Goal: Information Seeking & Learning: Learn about a topic

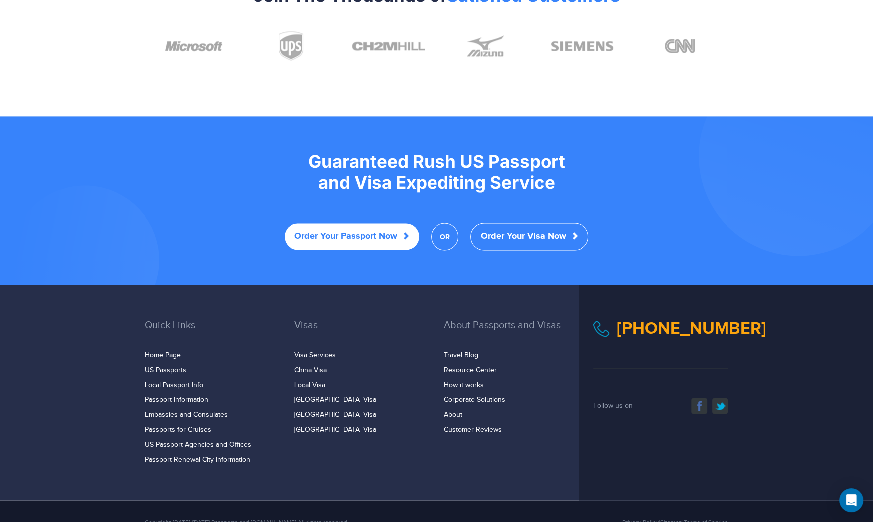
scroll to position [1852, 0]
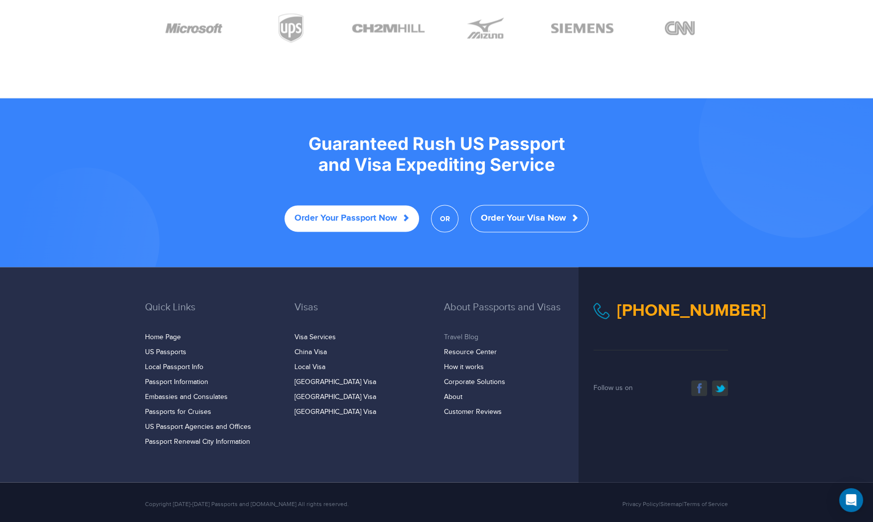
click at [465, 334] on link "Travel Blog" at bounding box center [461, 338] width 34 height 8
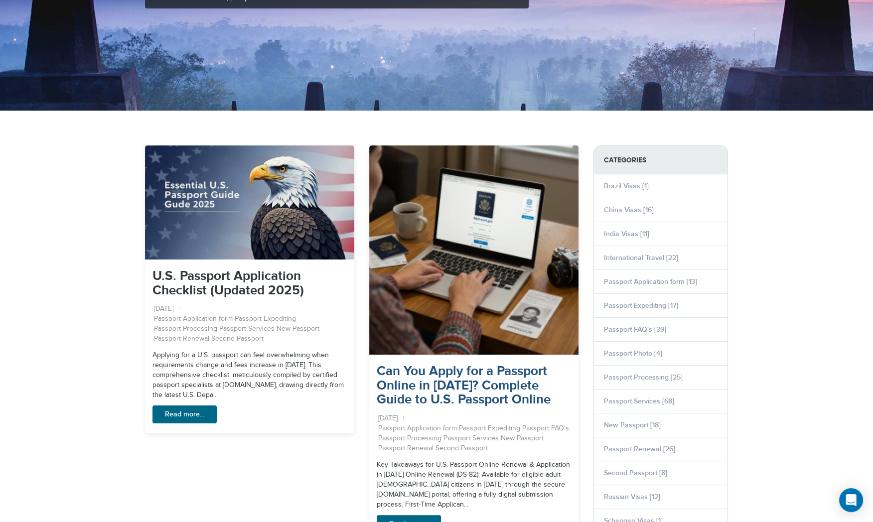
click at [414, 395] on link "Can You Apply for a Passport Online in [DATE]? Complete Guide to U.S. Passport …" at bounding box center [464, 386] width 174 height 44
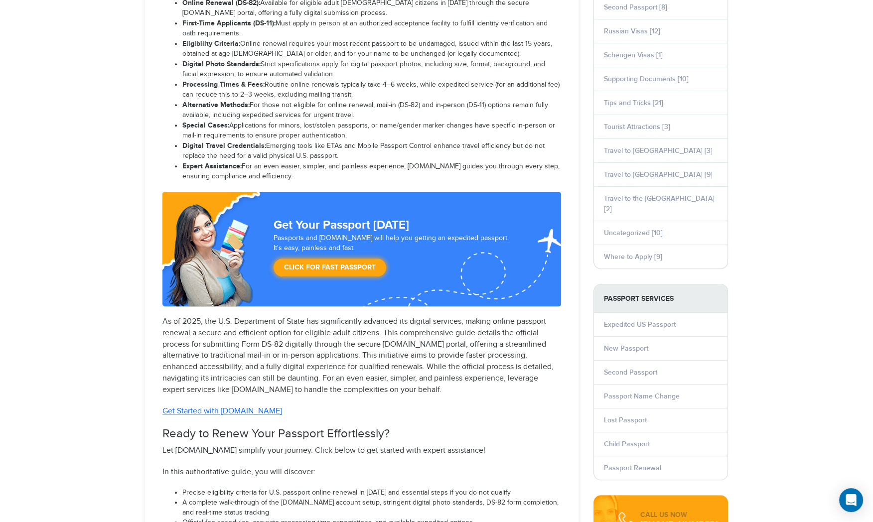
scroll to position [677, 0]
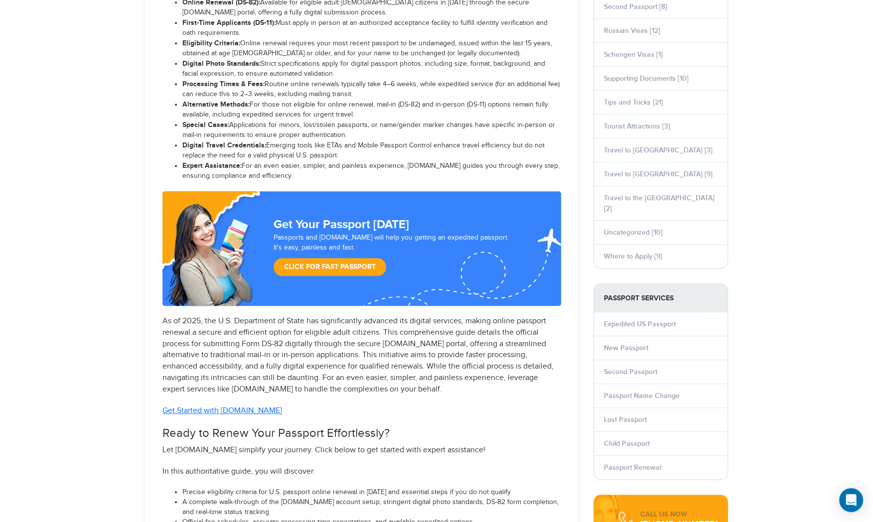
click at [337, 264] on link "Click for Fast Passport" at bounding box center [330, 267] width 113 height 18
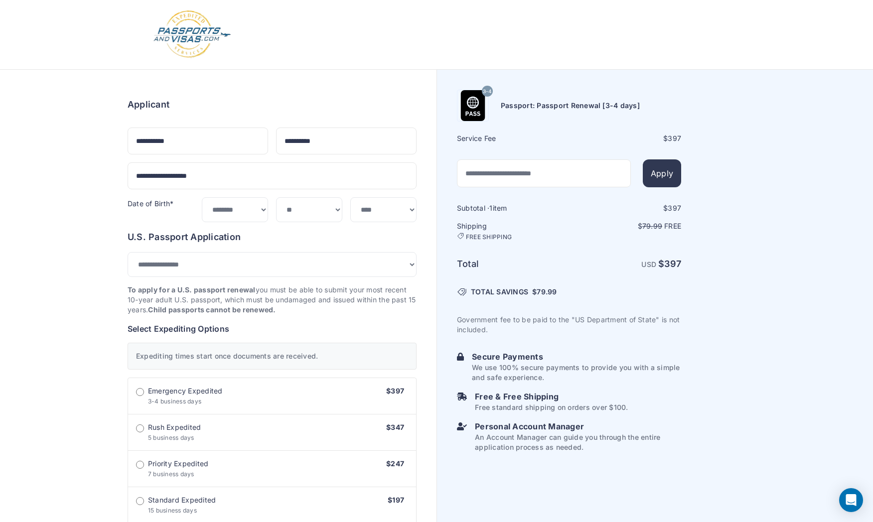
select select "*******"
select select "**"
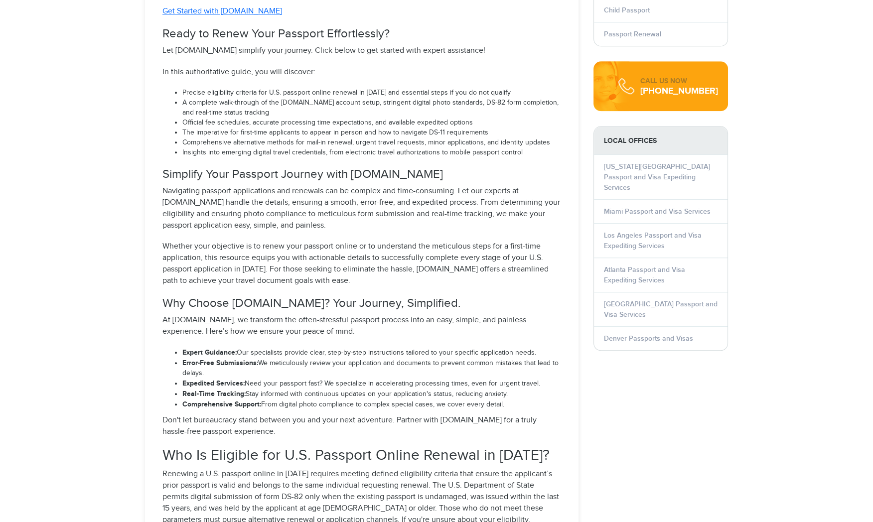
select select "**********"
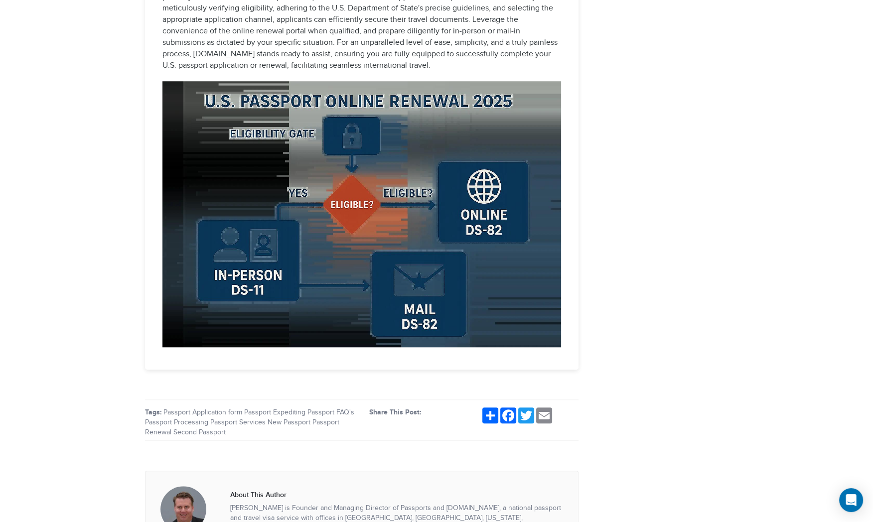
scroll to position [6524, 0]
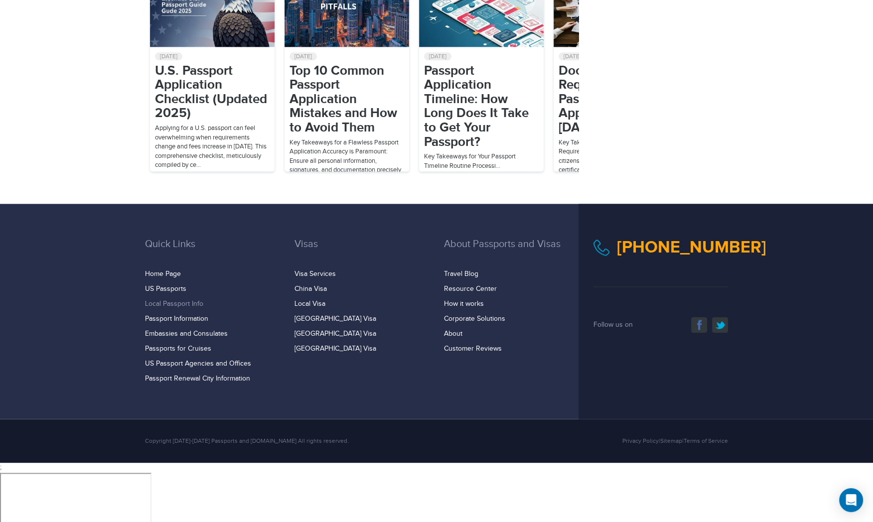
click at [194, 308] on link "Local Passport Info" at bounding box center [174, 304] width 58 height 8
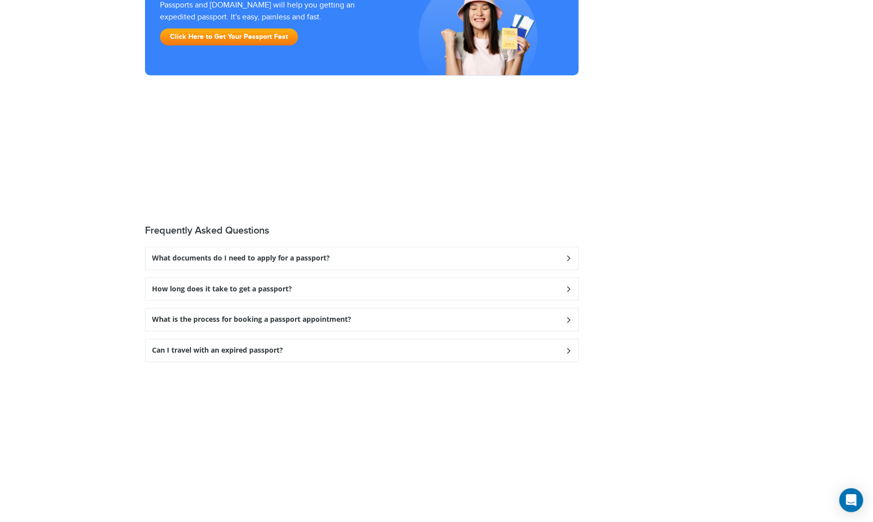
scroll to position [1231, 0]
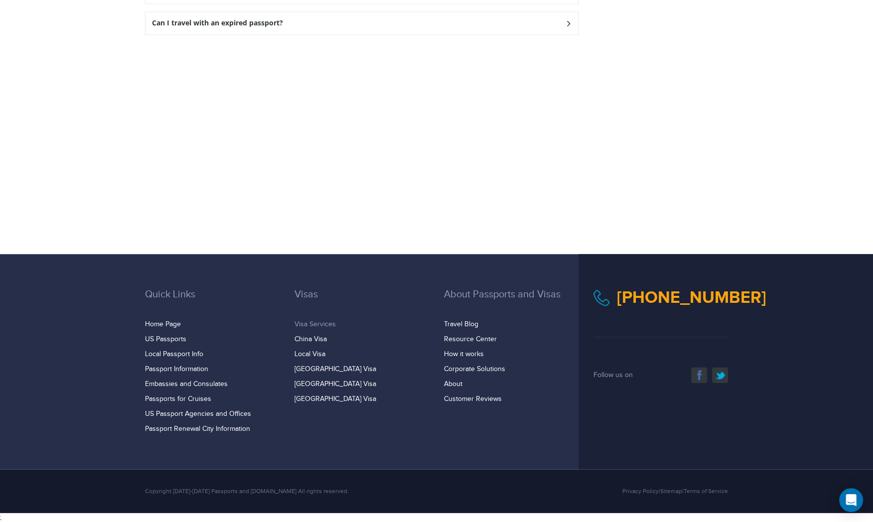
click at [318, 323] on link "Visa Services" at bounding box center [315, 325] width 41 height 8
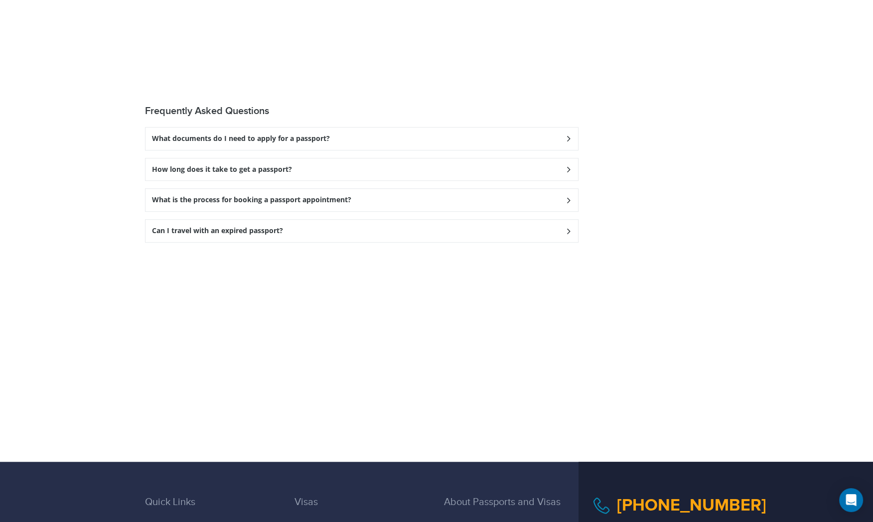
scroll to position [1025, 0]
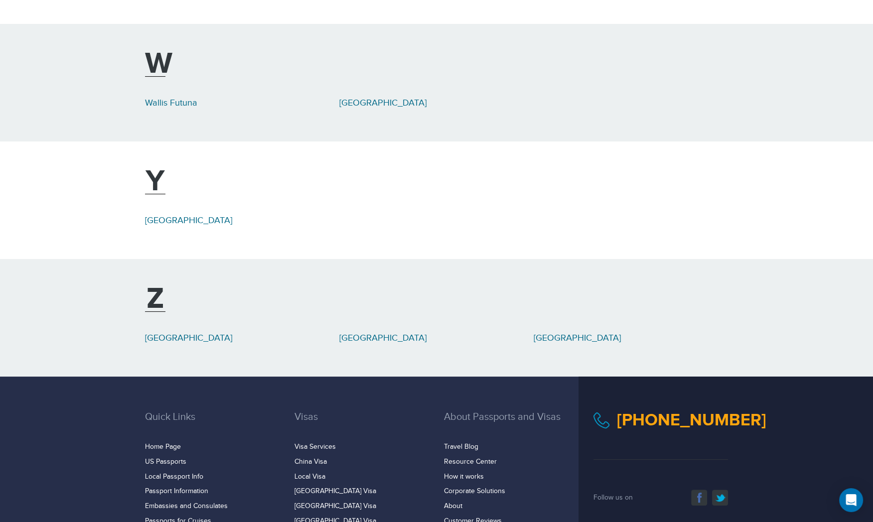
scroll to position [5100, 0]
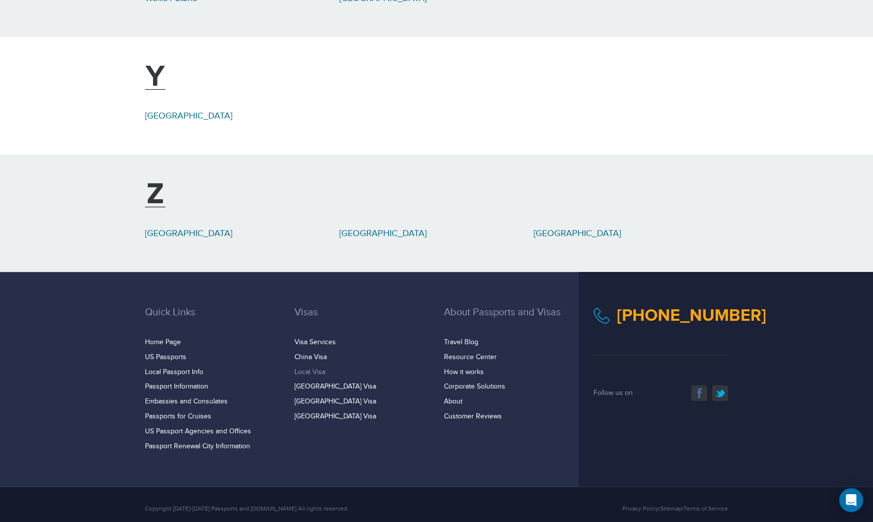
click at [315, 368] on link "Local Visa" at bounding box center [310, 372] width 31 height 8
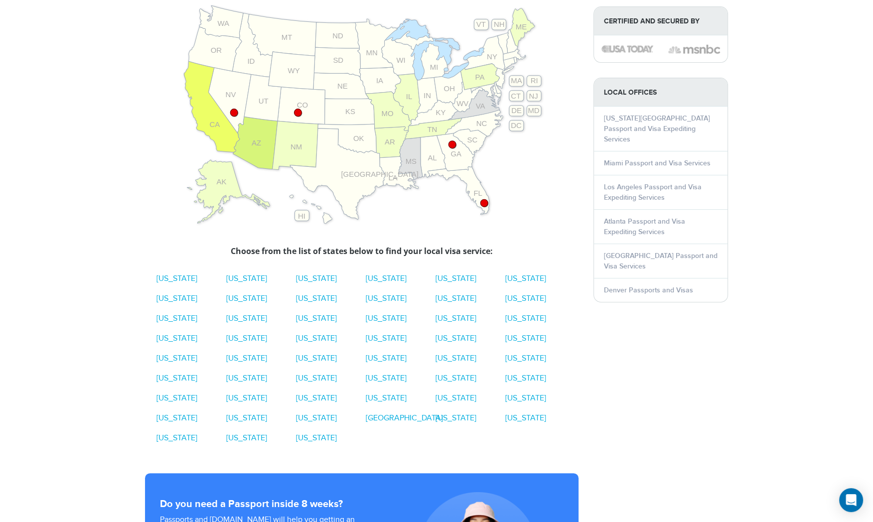
scroll to position [337, 0]
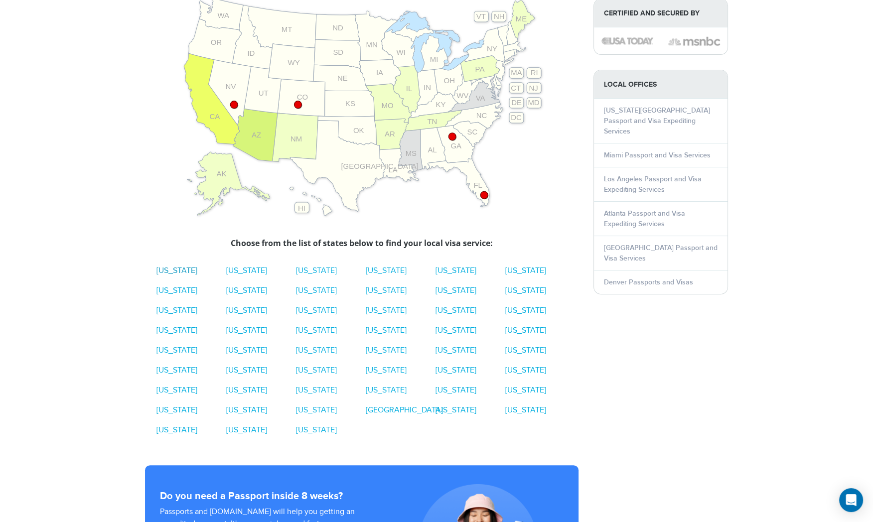
click at [177, 273] on link "[US_STATE]" at bounding box center [177, 270] width 41 height 9
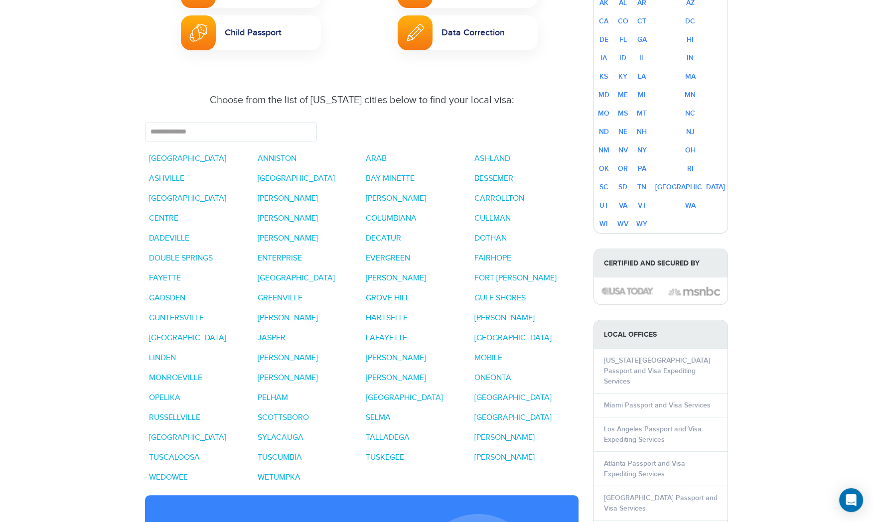
scroll to position [377, 0]
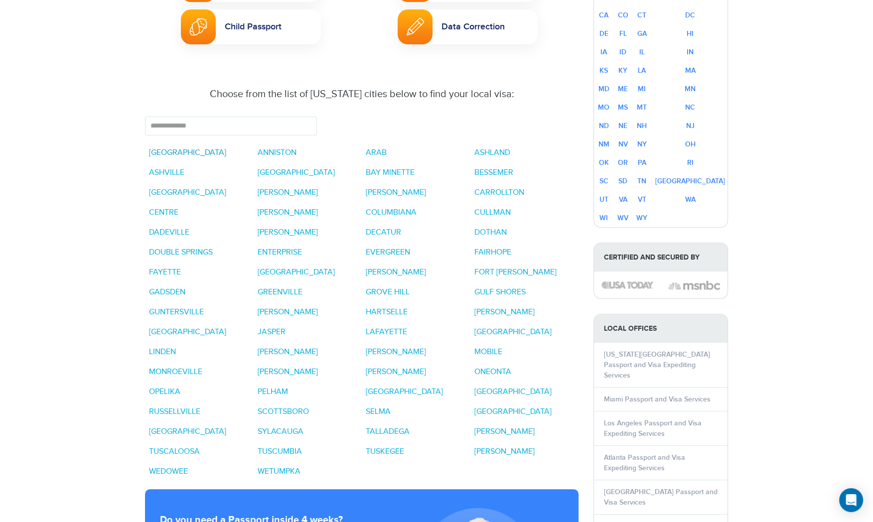
click at [160, 148] on link "[GEOGRAPHIC_DATA]" at bounding box center [187, 152] width 77 height 9
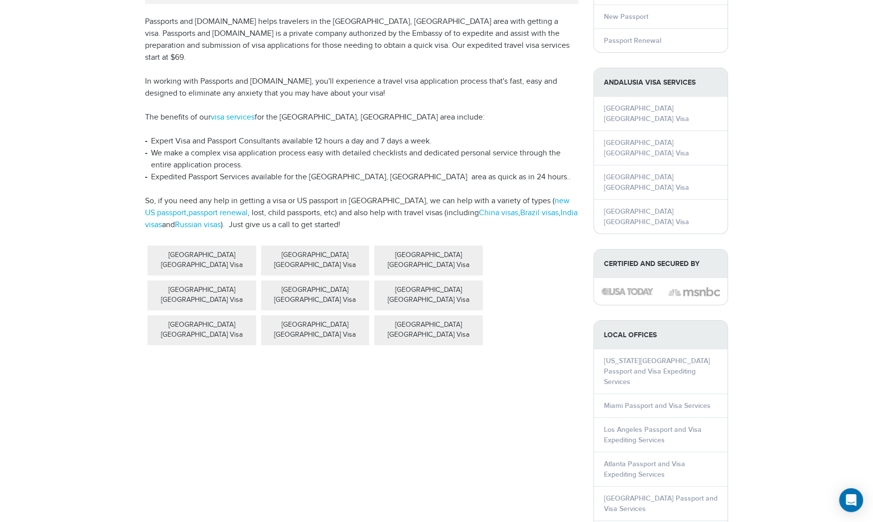
scroll to position [195, 0]
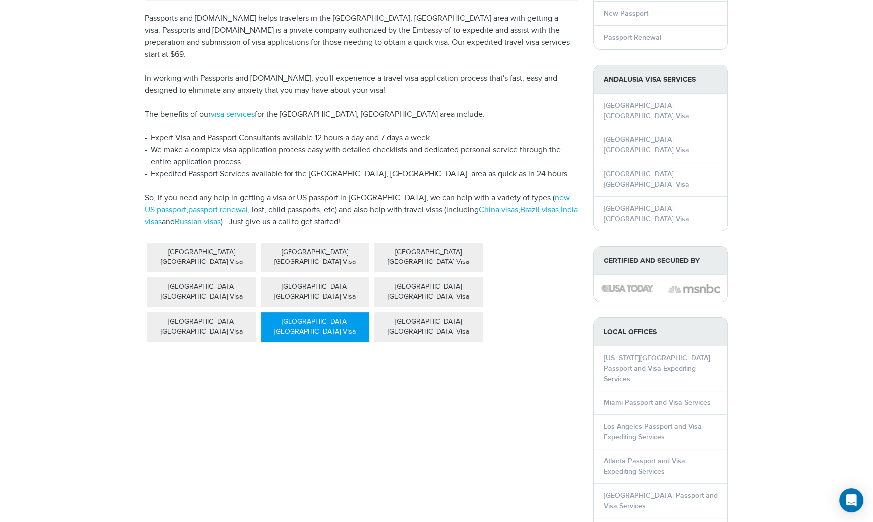
click at [304, 313] on div "Andalusia Korea Visa" at bounding box center [315, 328] width 109 height 30
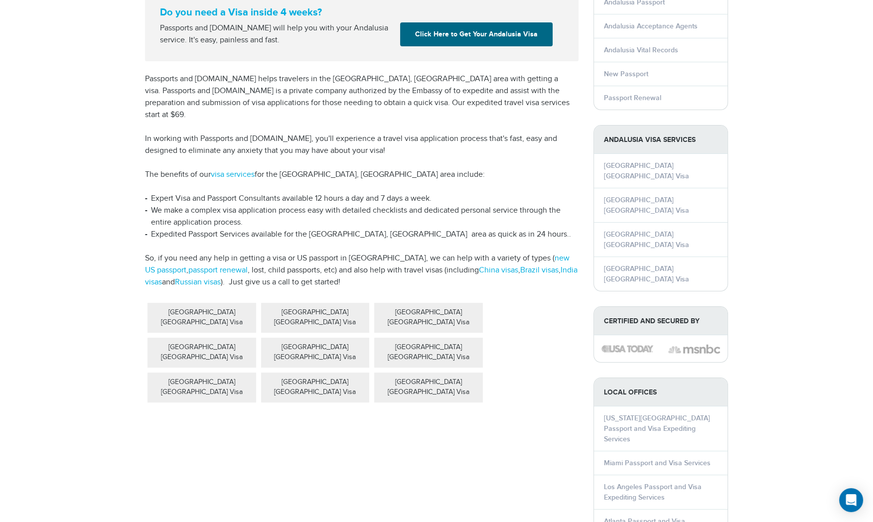
scroll to position [145, 0]
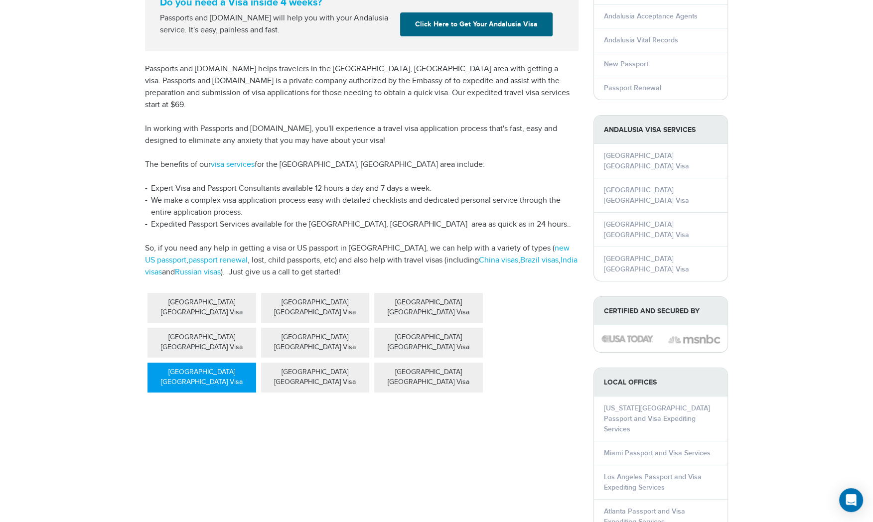
click at [197, 363] on div "[GEOGRAPHIC_DATA] [GEOGRAPHIC_DATA] Visa" at bounding box center [202, 378] width 109 height 30
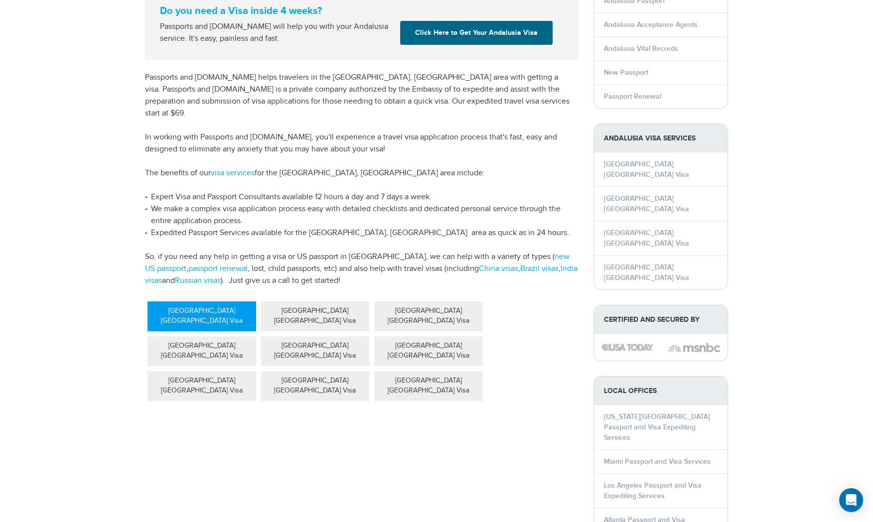
click at [189, 302] on div "[GEOGRAPHIC_DATA] [GEOGRAPHIC_DATA] Visa" at bounding box center [202, 317] width 109 height 30
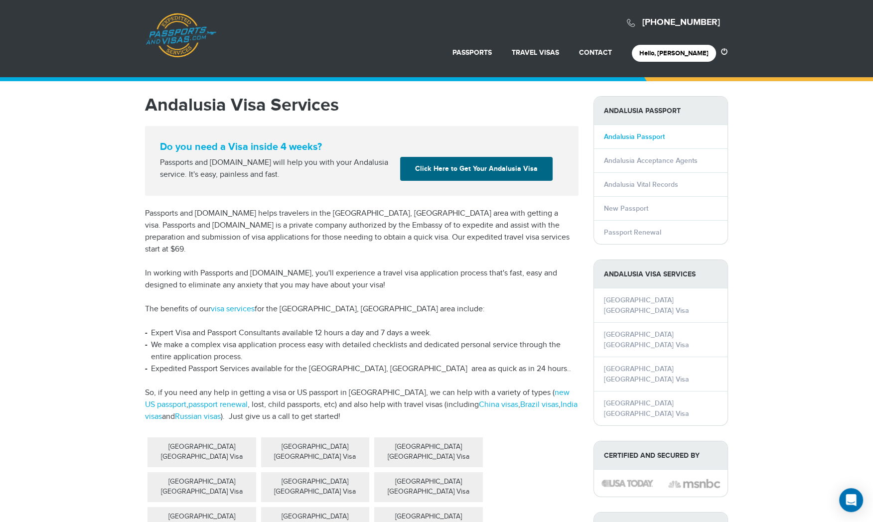
click at [650, 134] on link "Andalusia Passport" at bounding box center [634, 137] width 61 height 8
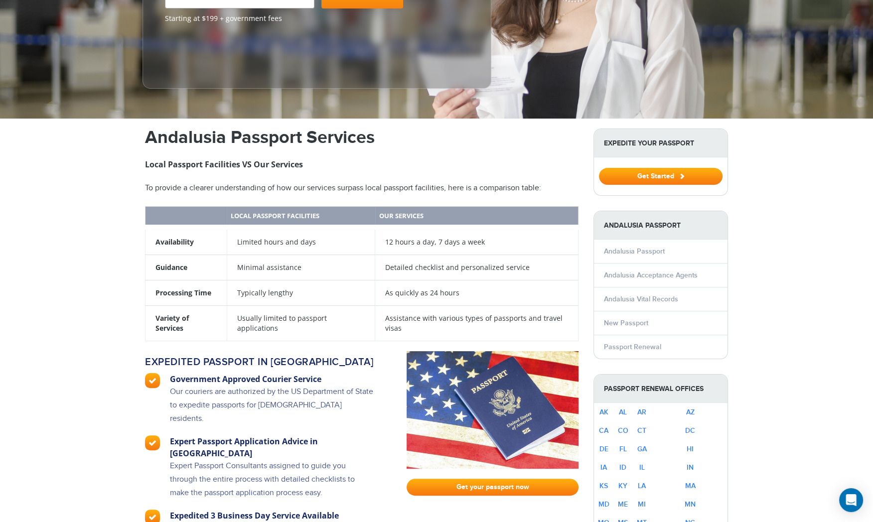
scroll to position [228, 0]
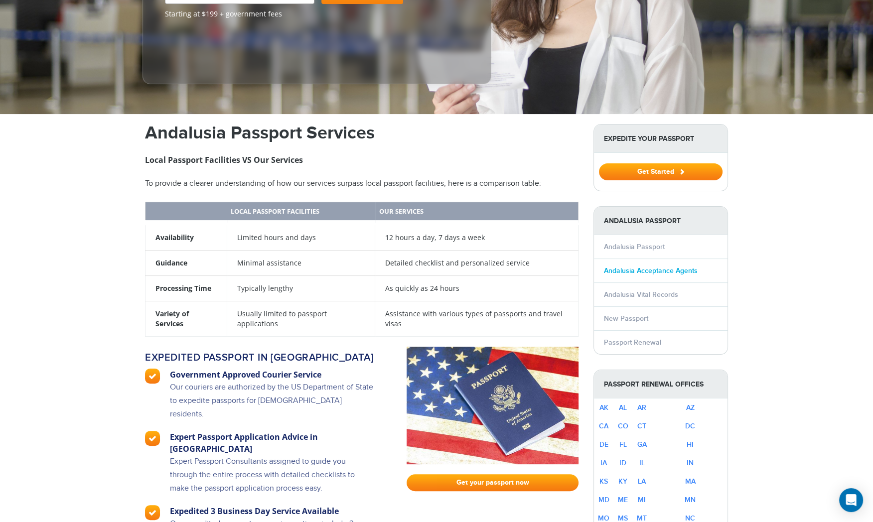
click at [642, 267] on link "Andalusia Acceptance Agents" at bounding box center [651, 271] width 94 height 8
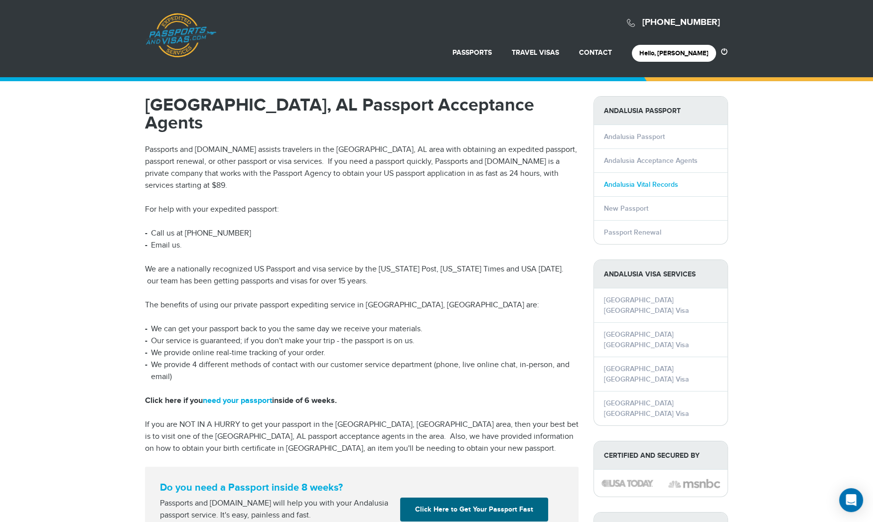
click at [630, 185] on link "Andalusia Vital Records" at bounding box center [641, 184] width 74 height 8
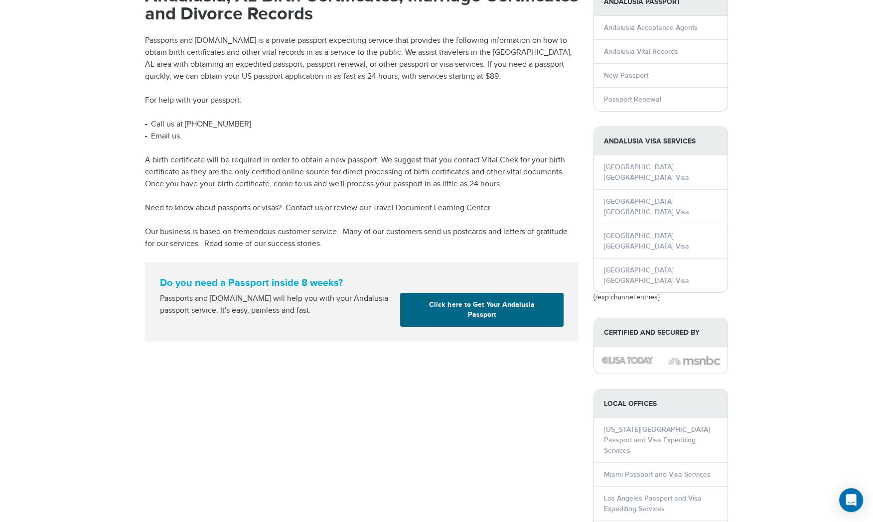
scroll to position [110, 0]
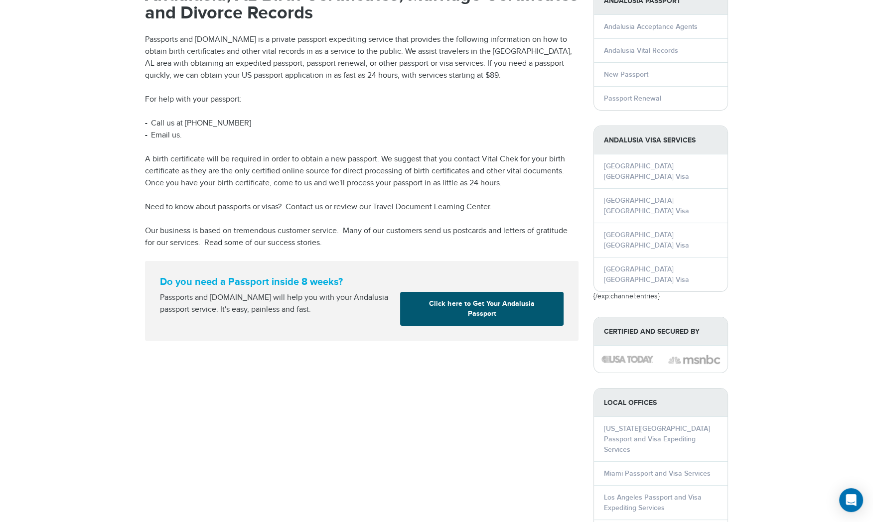
click at [452, 303] on link "Click here to Get Your Andalusia Passport" at bounding box center [482, 309] width 164 height 34
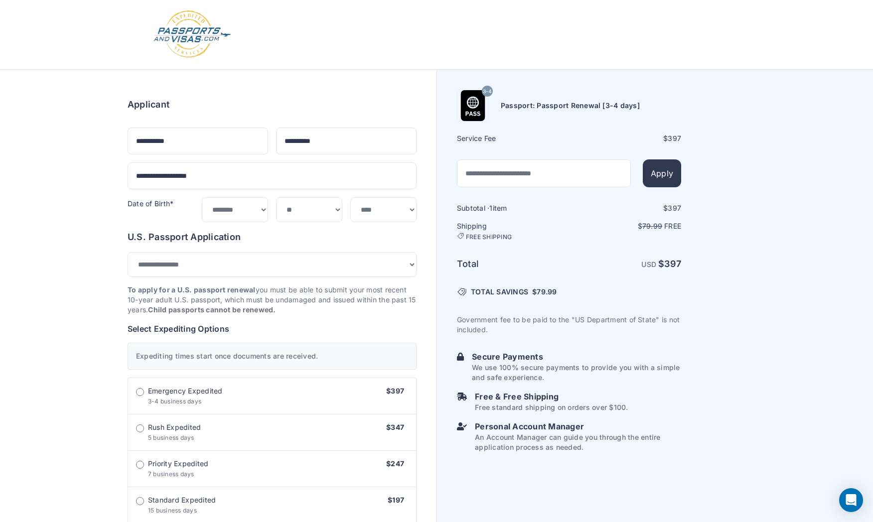
select select "*******"
select select "**"
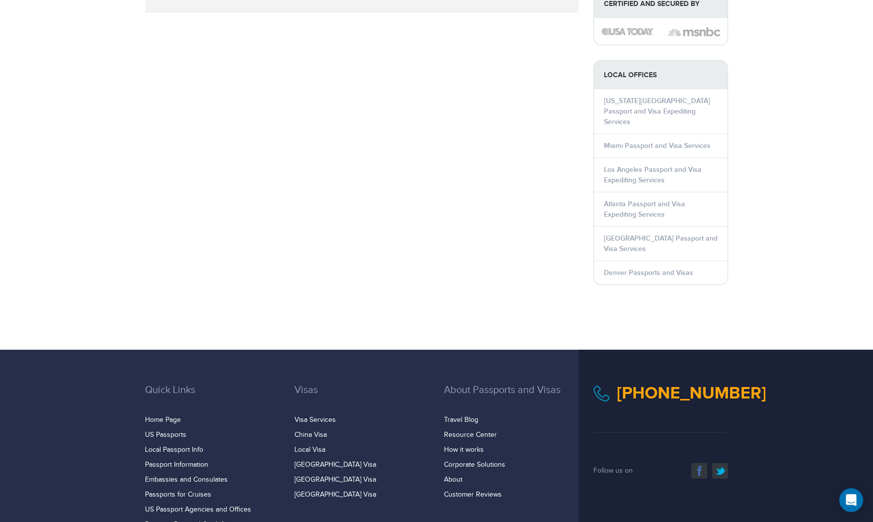
scroll to position [482, 0]
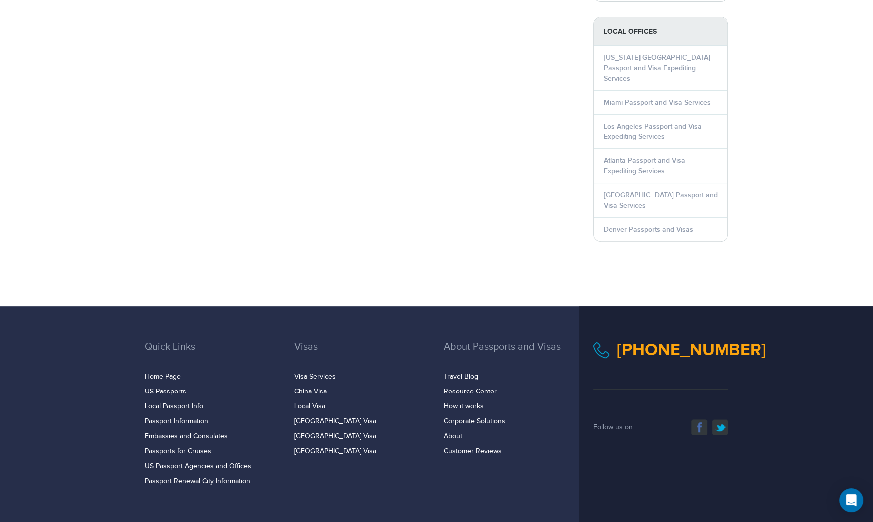
click at [62, 381] on div "Quick Links Home Page US Passports Local Passport Info Passport Information Vis…" at bounding box center [436, 414] width 873 height 215
click at [163, 433] on link "Embassies and Consulates" at bounding box center [186, 437] width 83 height 8
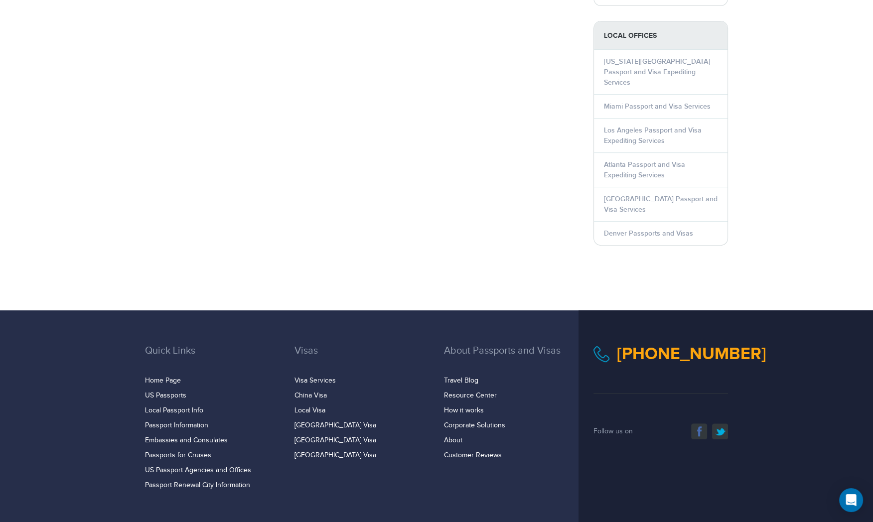
scroll to position [478, 0]
click at [171, 451] on link "Passports for Cruises" at bounding box center [178, 455] width 66 height 8
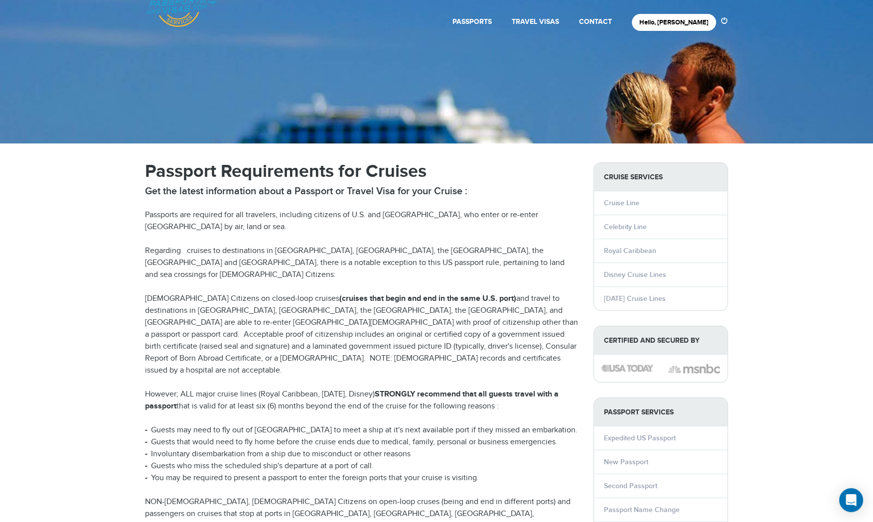
scroll to position [8, 0]
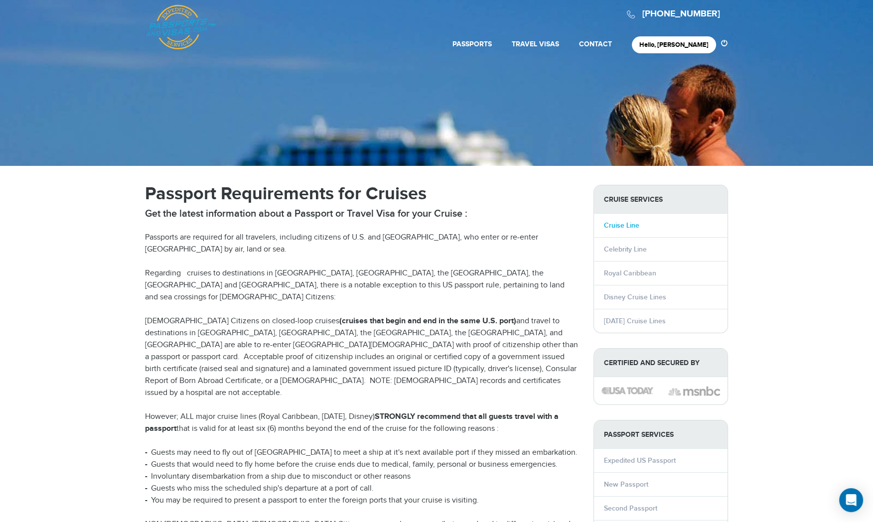
click at [621, 226] on link "Cruise Line" at bounding box center [621, 225] width 35 height 8
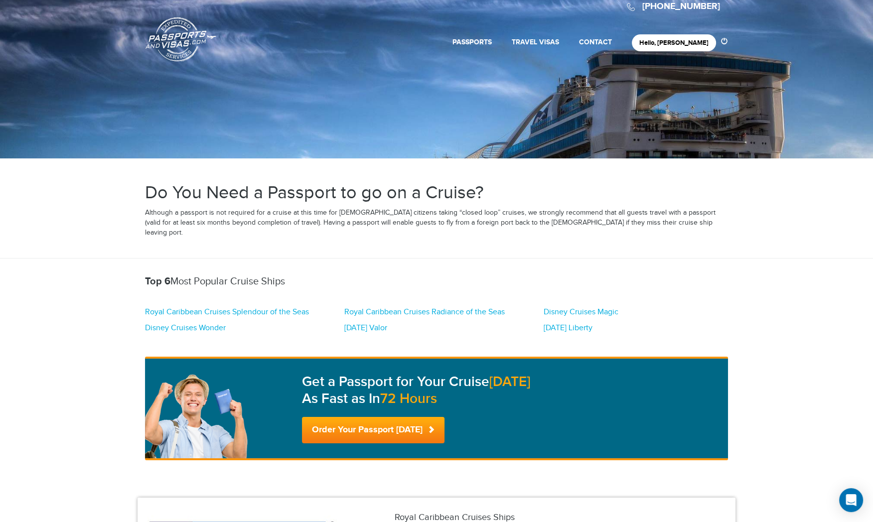
scroll to position [25, 0]
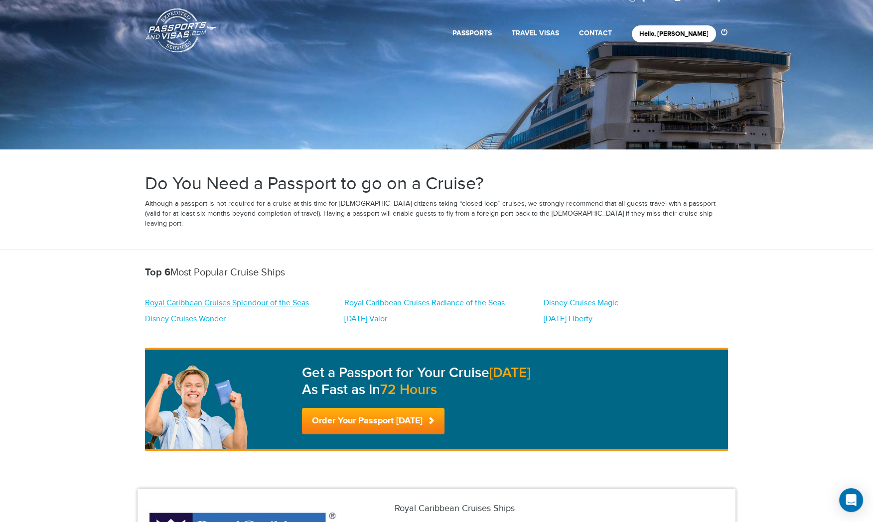
click at [274, 298] on link "Royal Caribbean Cruises Splendour of the Seas" at bounding box center [227, 303] width 164 height 11
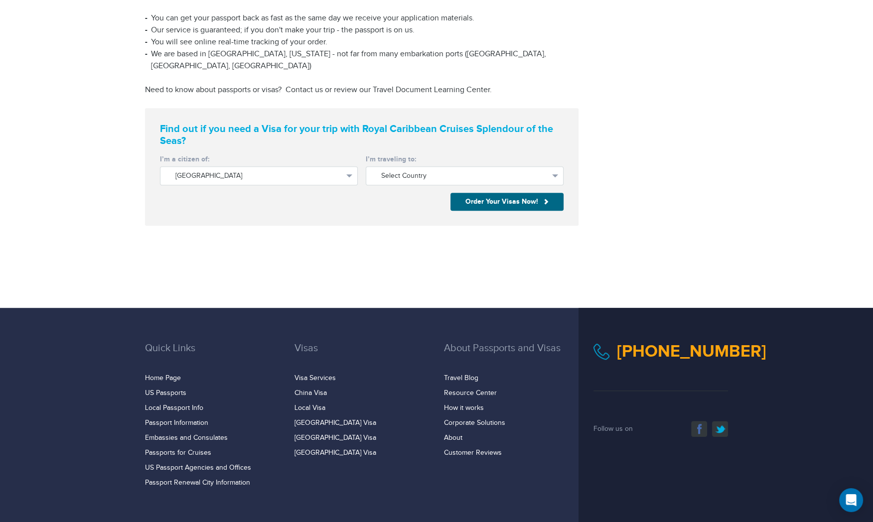
scroll to position [803, 0]
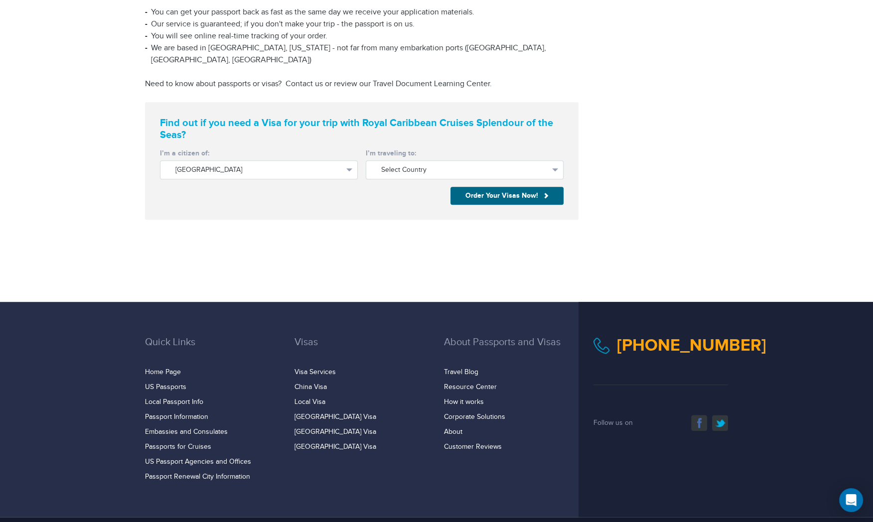
click at [98, 379] on div "Quick Links Home Page US Passports Local Passport Info Passport Information Vis…" at bounding box center [436, 409] width 873 height 215
click at [171, 458] on link "US Passport Agencies and Offices" at bounding box center [198, 462] width 106 height 8
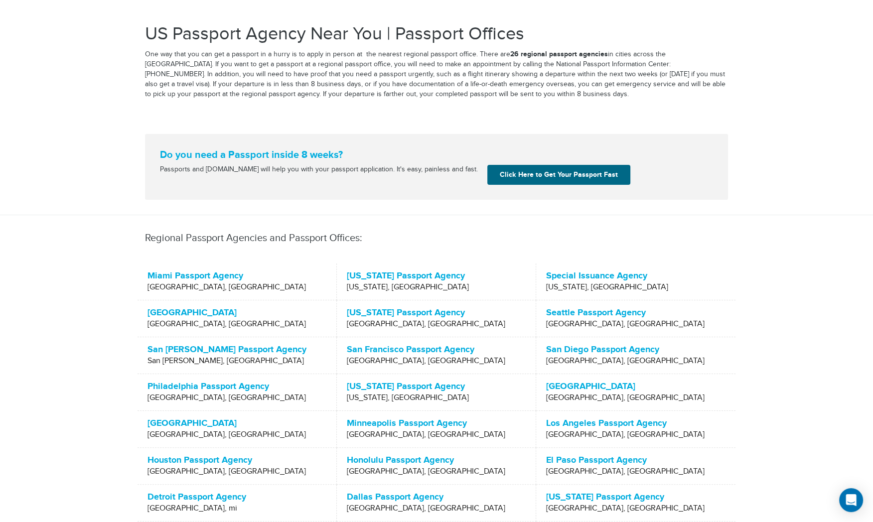
scroll to position [217, 0]
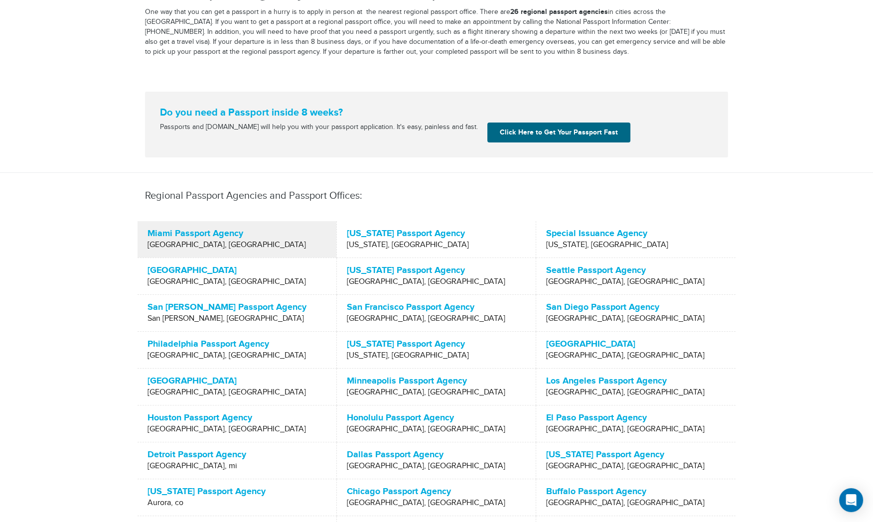
click at [181, 234] on p "Miami Passport Agency" at bounding box center [237, 234] width 179 height 10
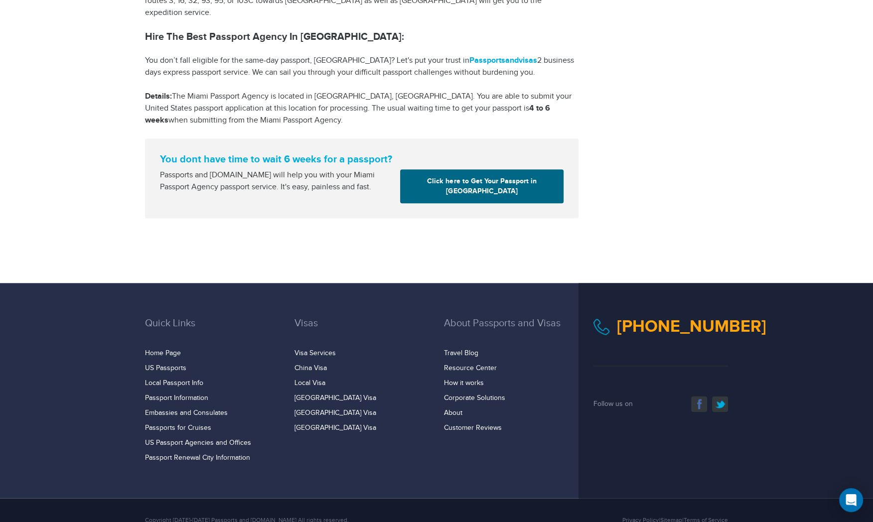
scroll to position [1585, 0]
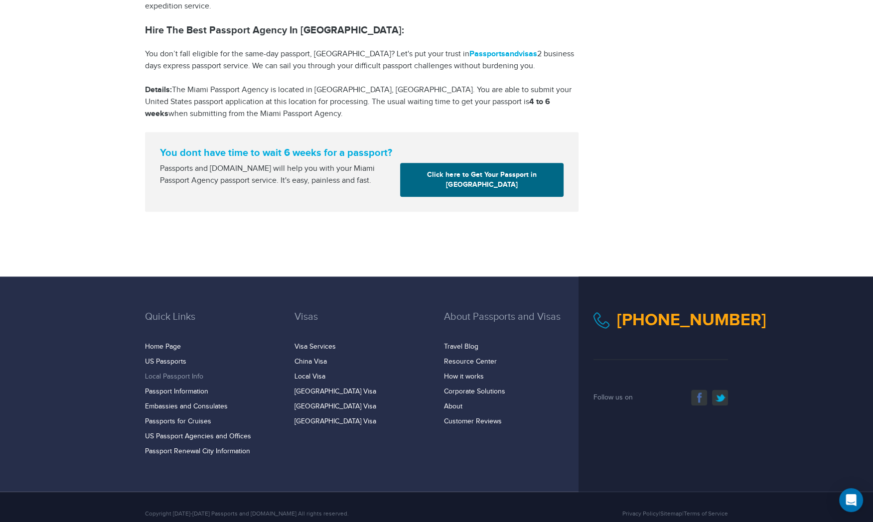
click at [172, 373] on link "Local Passport Info" at bounding box center [174, 377] width 58 height 8
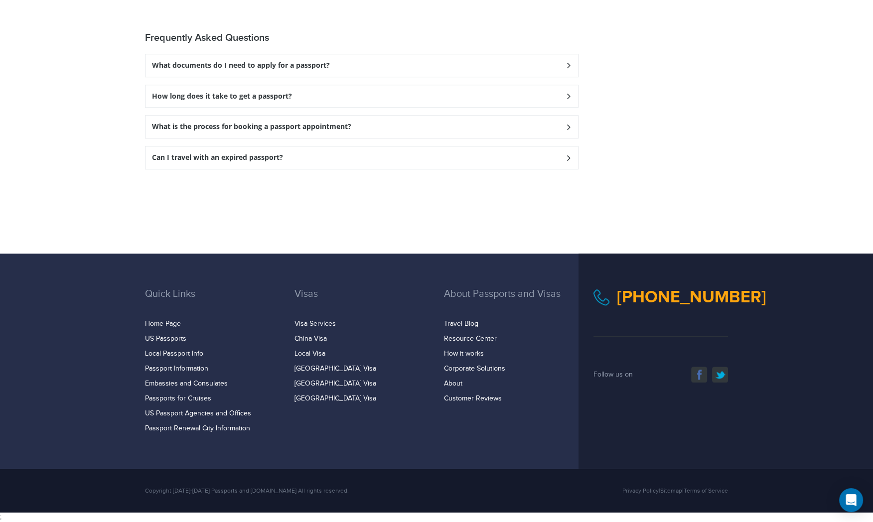
scroll to position [1231, 0]
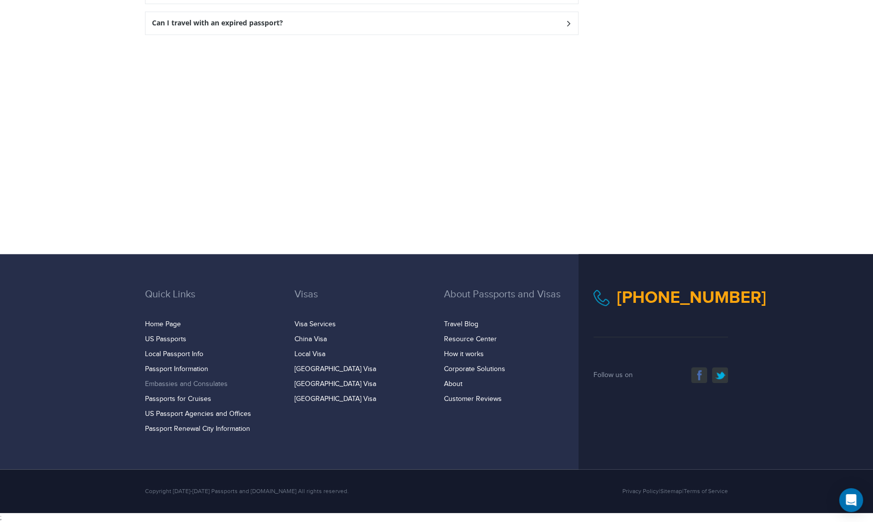
click at [169, 382] on link "Embassies and Consulates" at bounding box center [186, 384] width 83 height 8
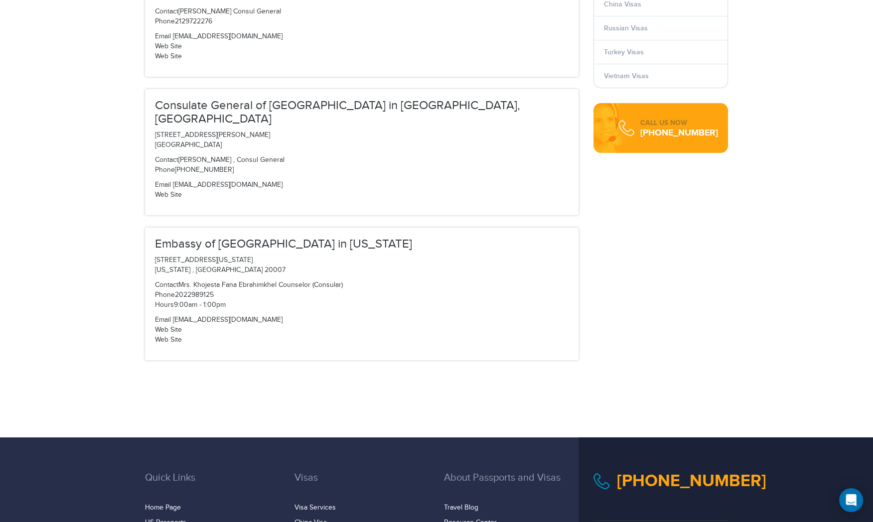
scroll to position [525, 0]
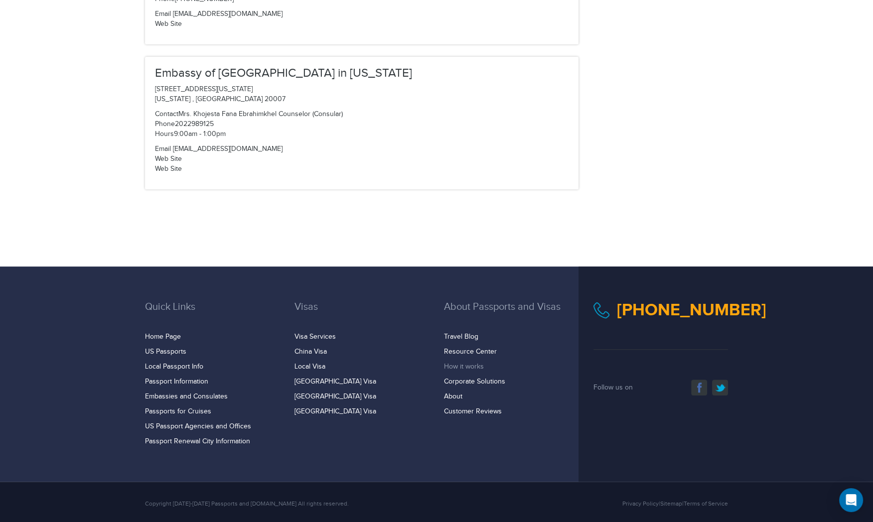
click at [468, 363] on link "How it works" at bounding box center [464, 367] width 40 height 8
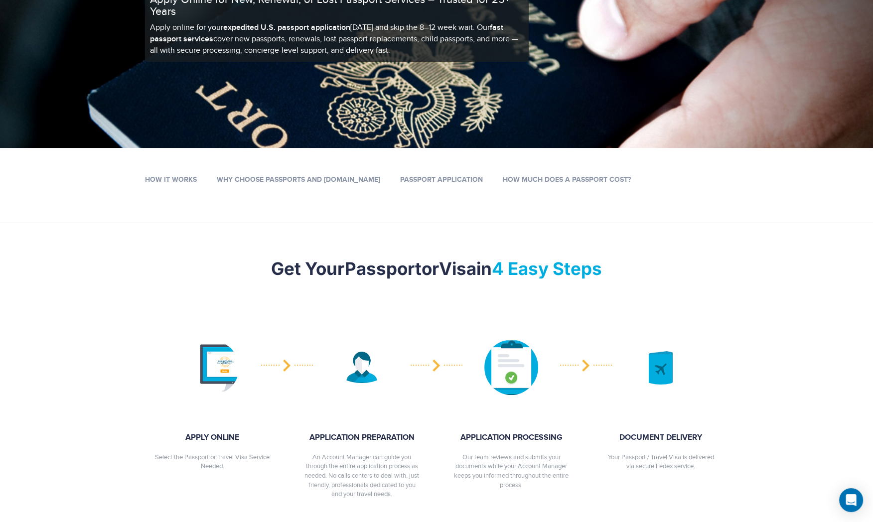
scroll to position [155, 0]
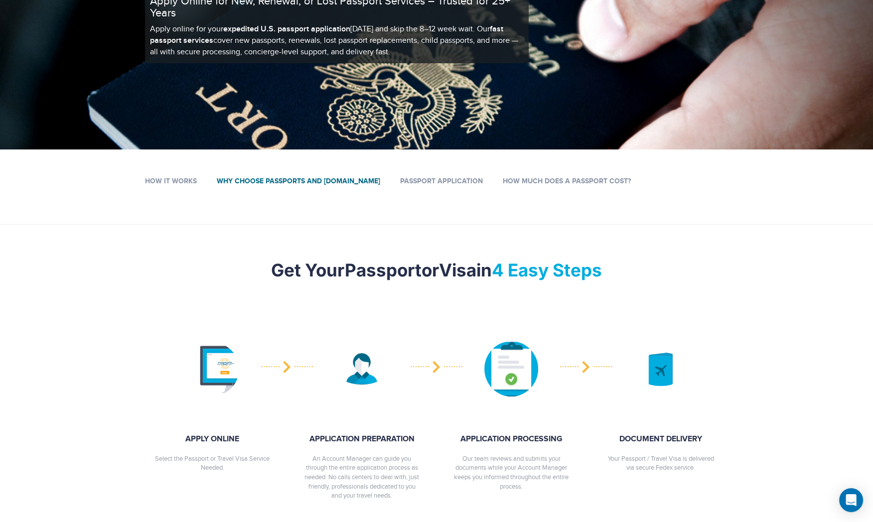
click at [260, 181] on link "Why Choose Passports and Visas.com" at bounding box center [299, 181] width 164 height 8
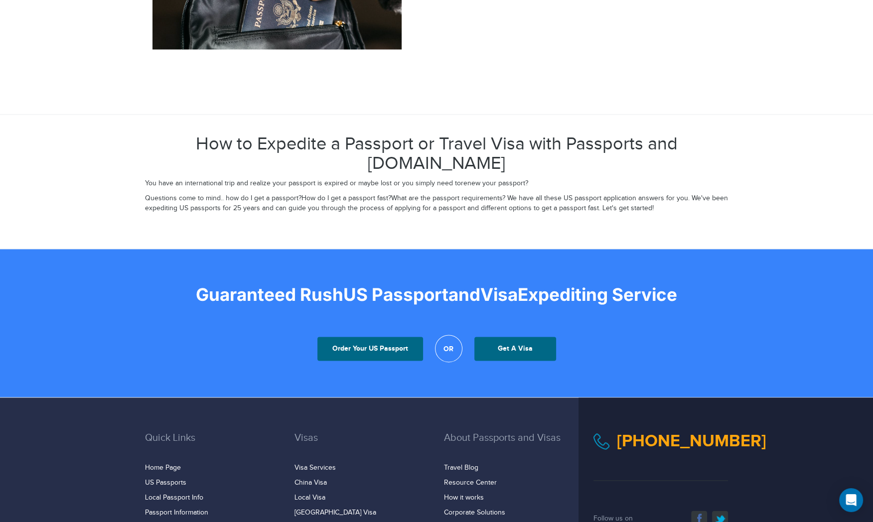
scroll to position [1805, 0]
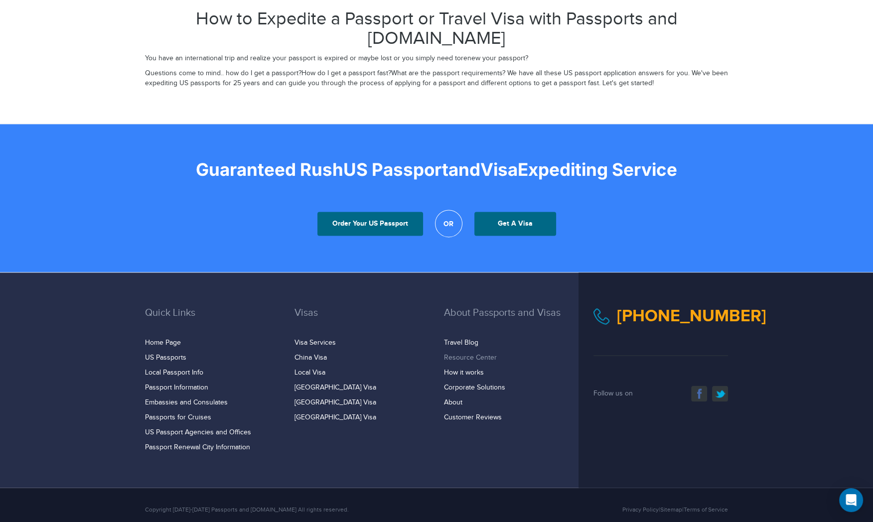
click at [456, 354] on link "Resource Center" at bounding box center [470, 358] width 53 height 8
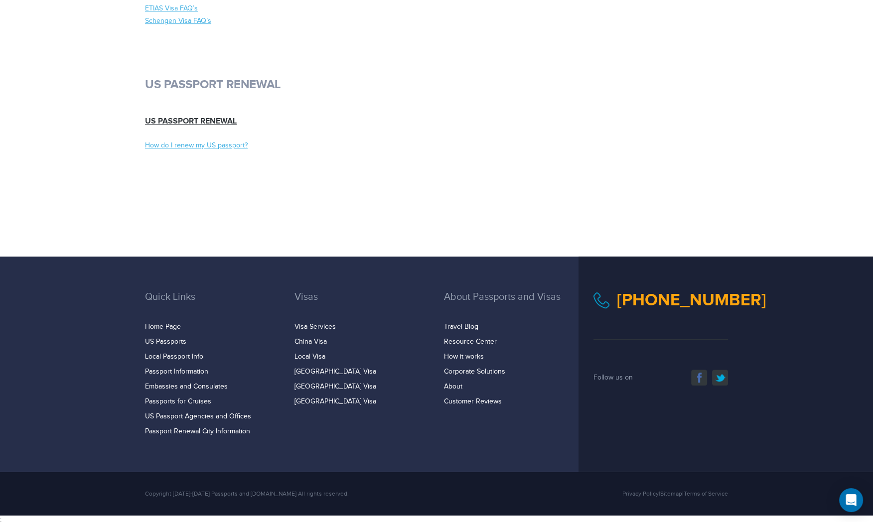
scroll to position [5606, 0]
